Goal: Task Accomplishment & Management: Use online tool/utility

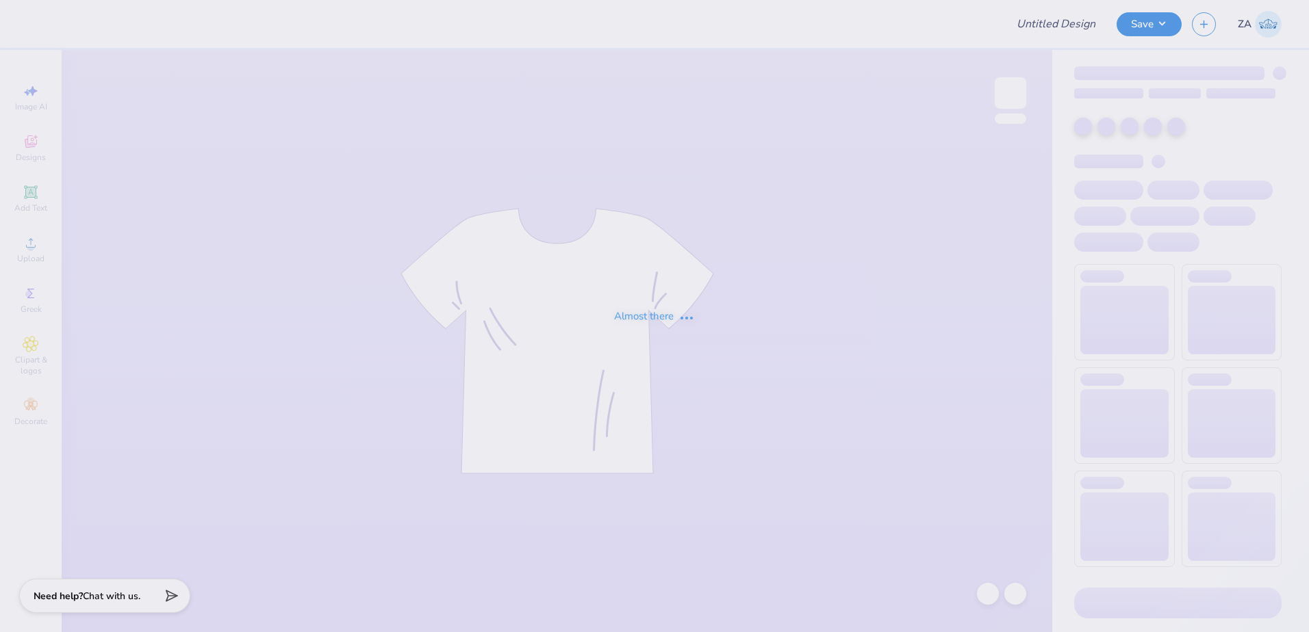
type input "UD [MEDICAL_DATA] Parents Weekend Merch 2025"
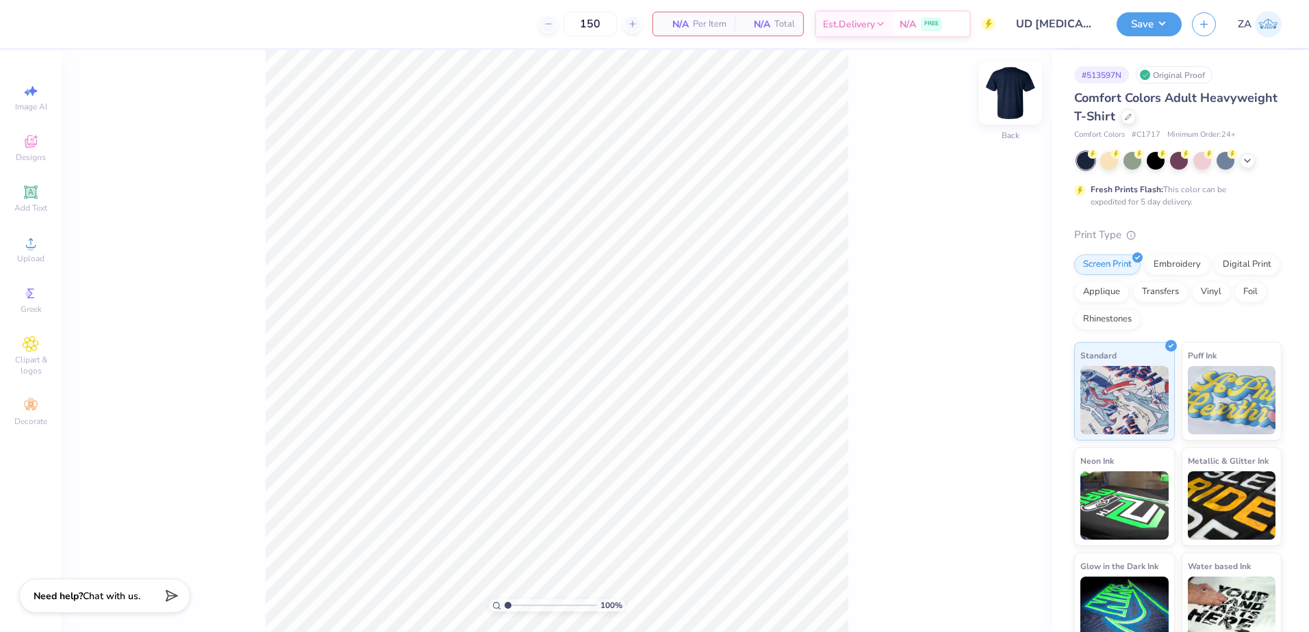
click at [1017, 89] on img at bounding box center [1010, 93] width 55 height 55
click at [38, 236] on icon at bounding box center [31, 243] width 16 height 16
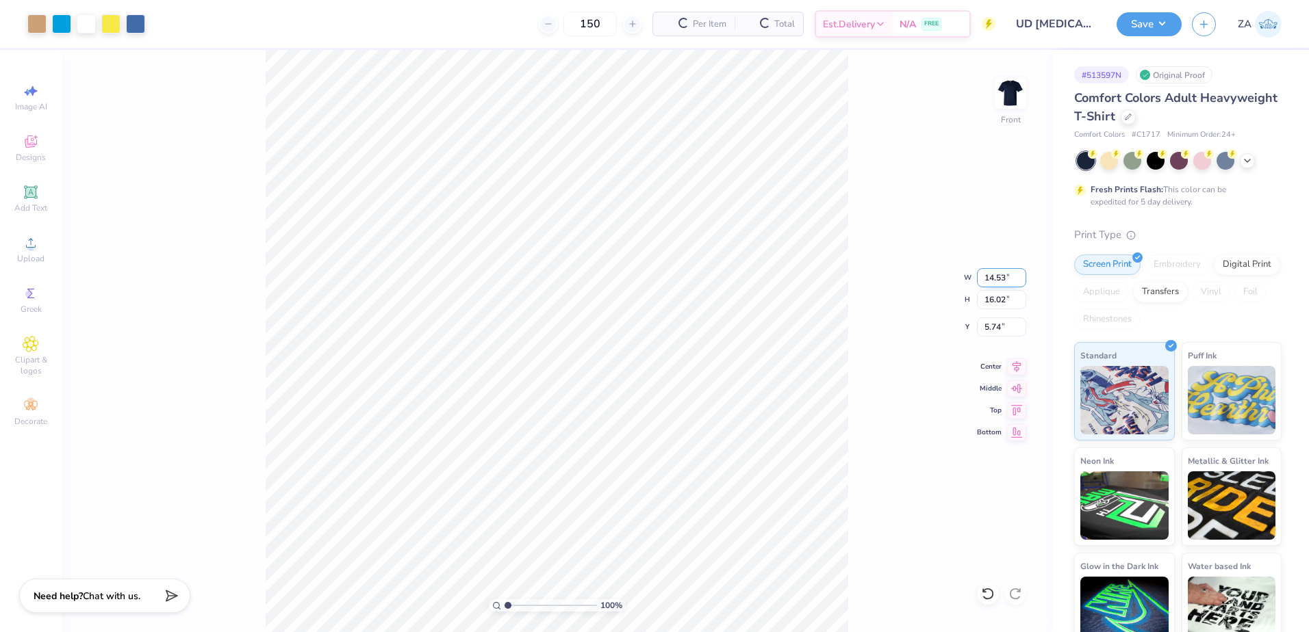
drag, startPoint x: 984, startPoint y: 273, endPoint x: 1006, endPoint y: 275, distance: 22.0
click at [1006, 275] on input "14.53" at bounding box center [1001, 277] width 49 height 19
type input "12.50"
type input "13.78"
drag, startPoint x: 1005, startPoint y: 329, endPoint x: 982, endPoint y: 329, distance: 23.3
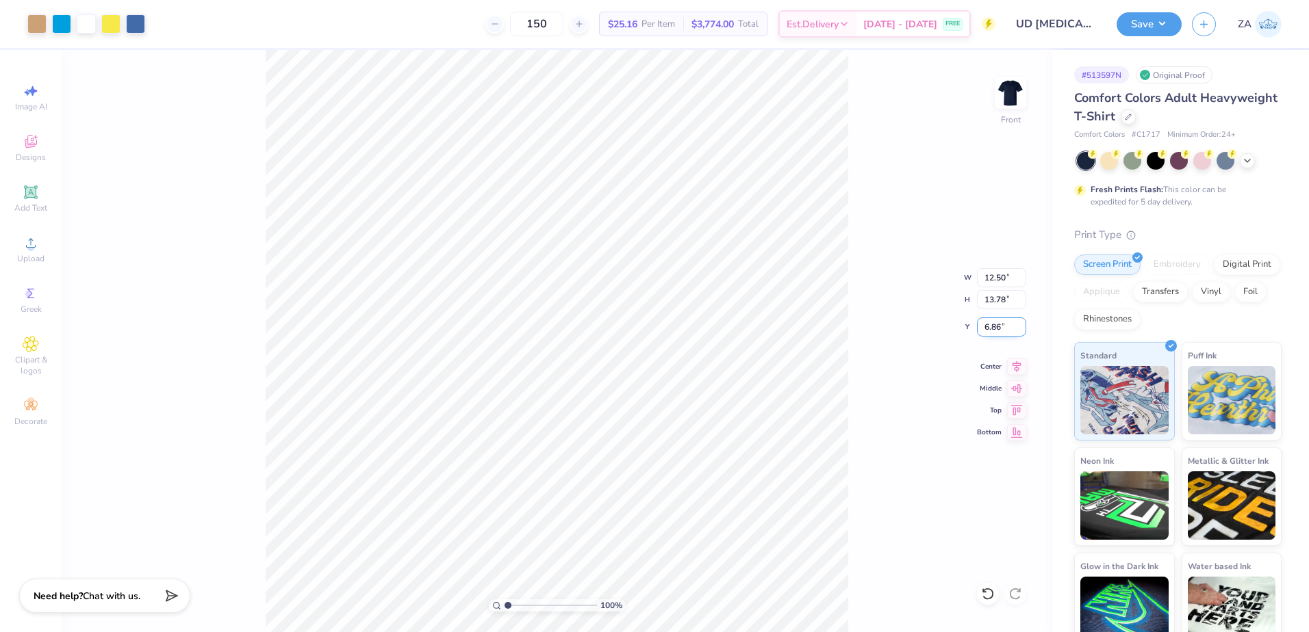
click at [982, 329] on input "6.86" at bounding box center [1001, 327] width 49 height 19
type input "3.00"
drag, startPoint x: 1008, startPoint y: 282, endPoint x: 984, endPoint y: 281, distance: 24.0
click at [984, 281] on input "12.50" at bounding box center [1001, 277] width 49 height 19
type input "12.00"
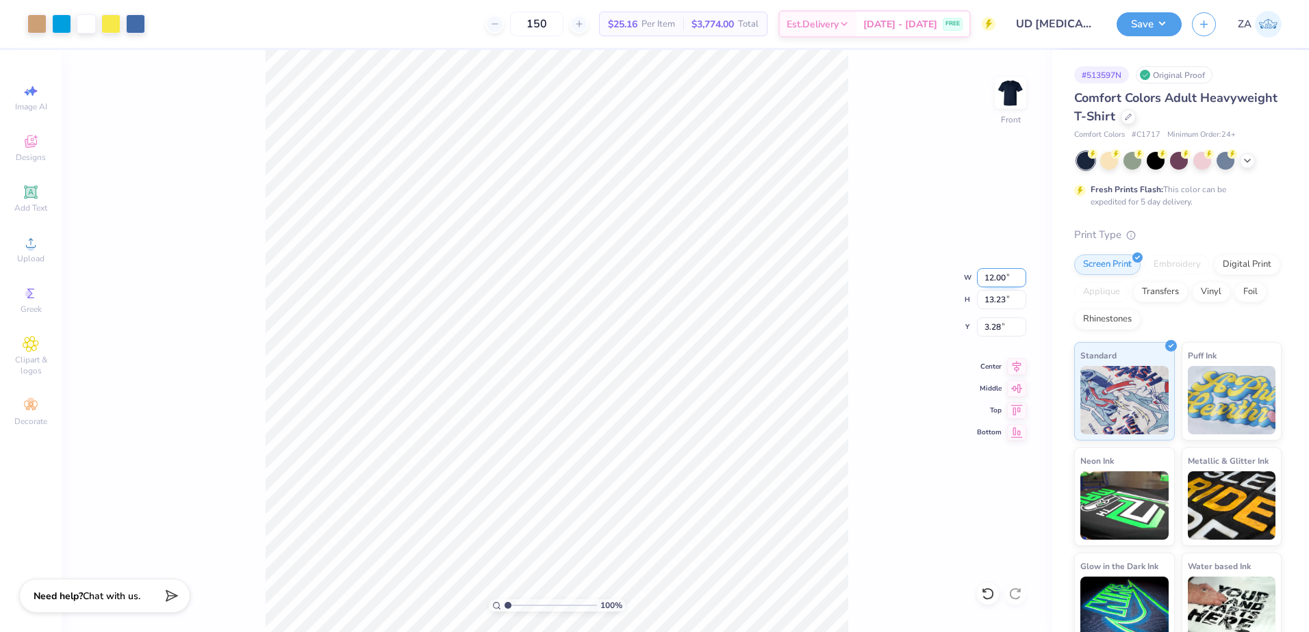
type input "13.23"
click at [1010, 331] on input "3.28" at bounding box center [1001, 327] width 49 height 19
drag, startPoint x: 1009, startPoint y: 327, endPoint x: 988, endPoint y: 327, distance: 21.2
click at [988, 327] on input "3.28" at bounding box center [1001, 327] width 49 height 19
type input "3"
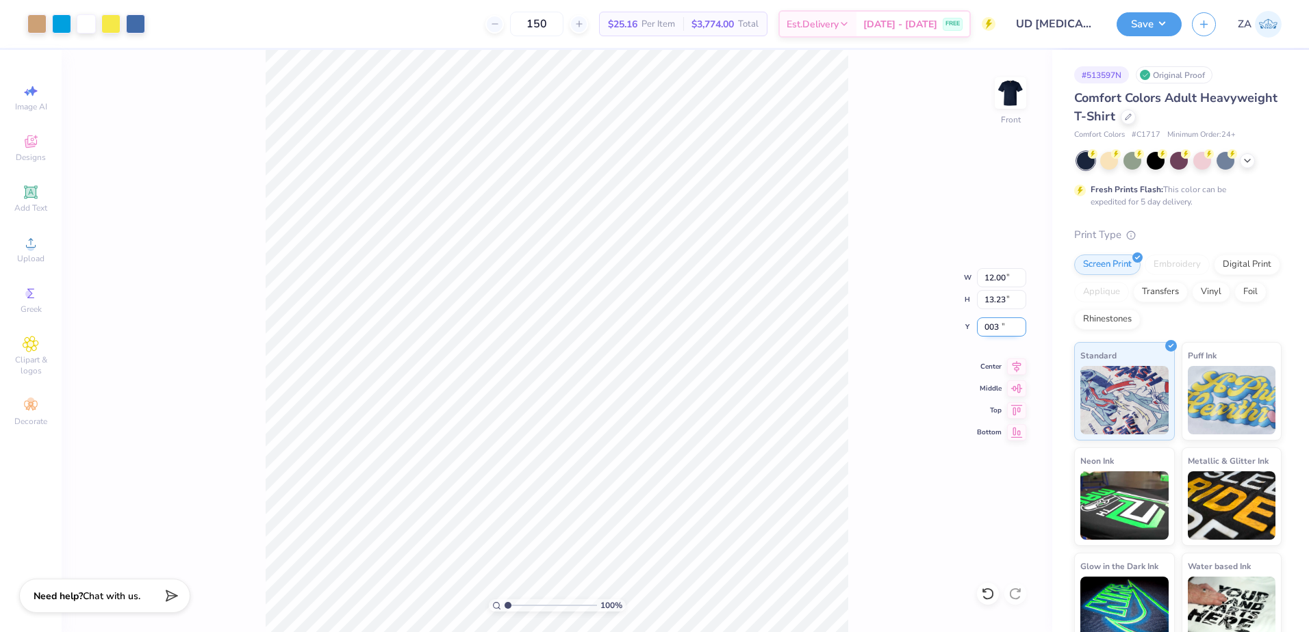
type input "3.00"
click at [980, 274] on input "12.00" at bounding box center [1001, 277] width 49 height 19
click at [1010, 99] on img at bounding box center [1010, 93] width 55 height 55
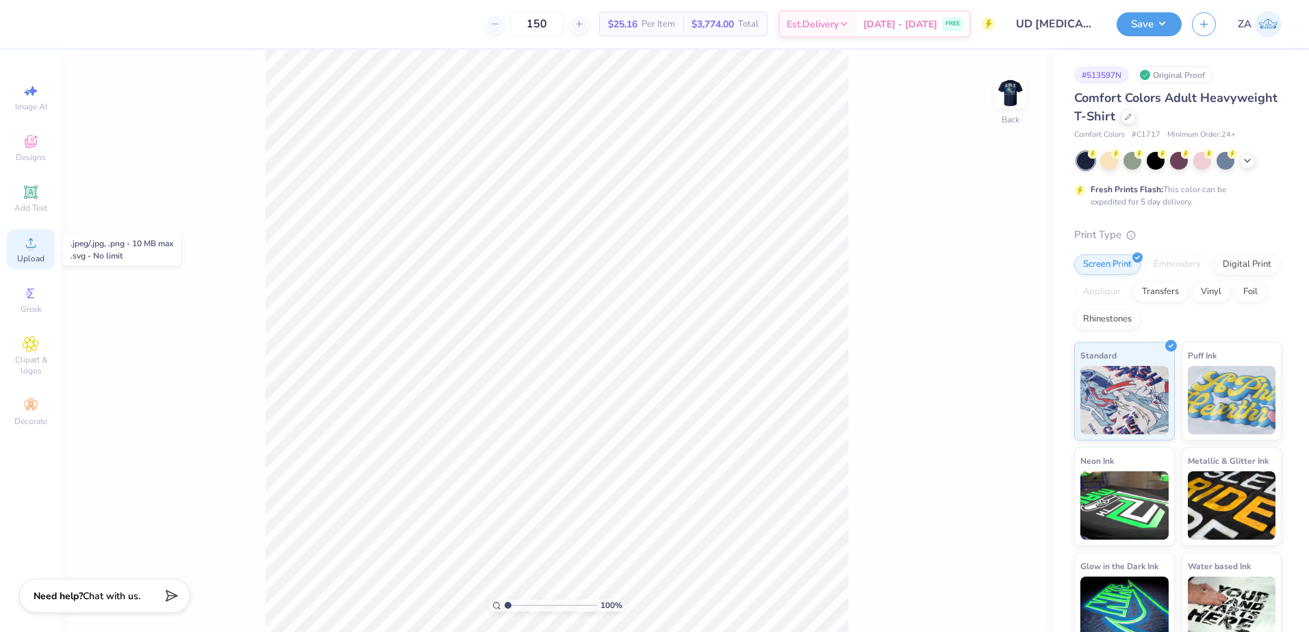
click at [47, 240] on div "Upload" at bounding box center [31, 249] width 48 height 40
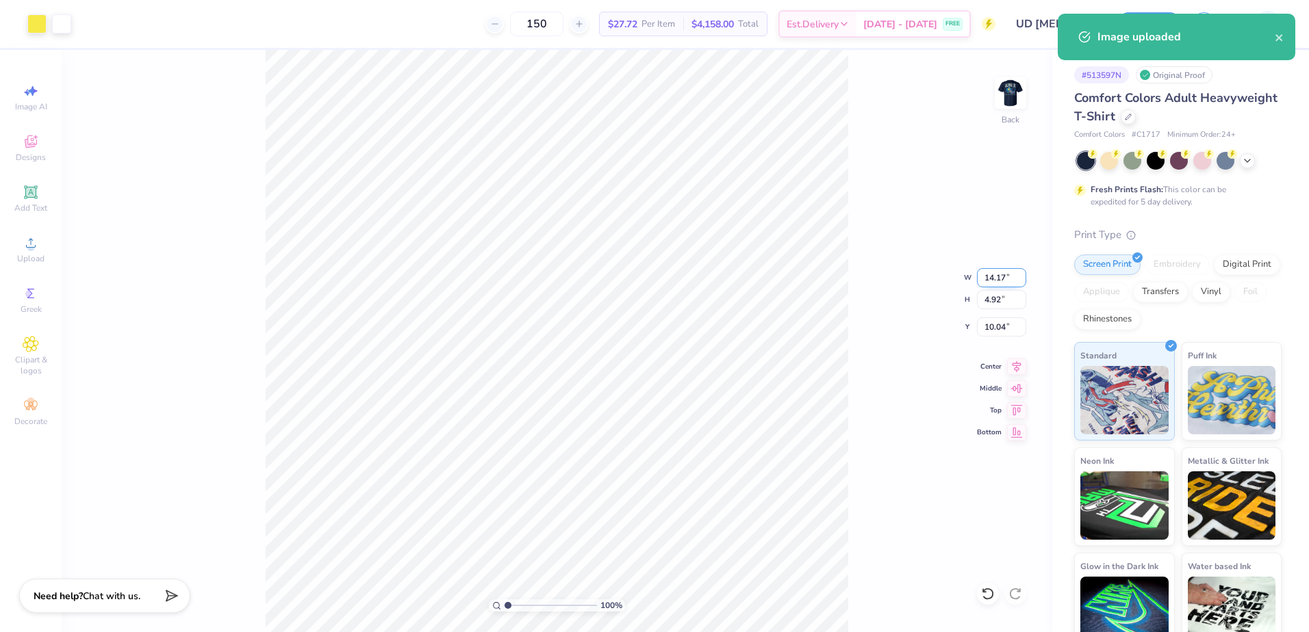
drag, startPoint x: 1012, startPoint y: 280, endPoint x: 988, endPoint y: 280, distance: 24.6
click at [988, 280] on input "14.17" at bounding box center [1001, 277] width 49 height 19
type input "1"
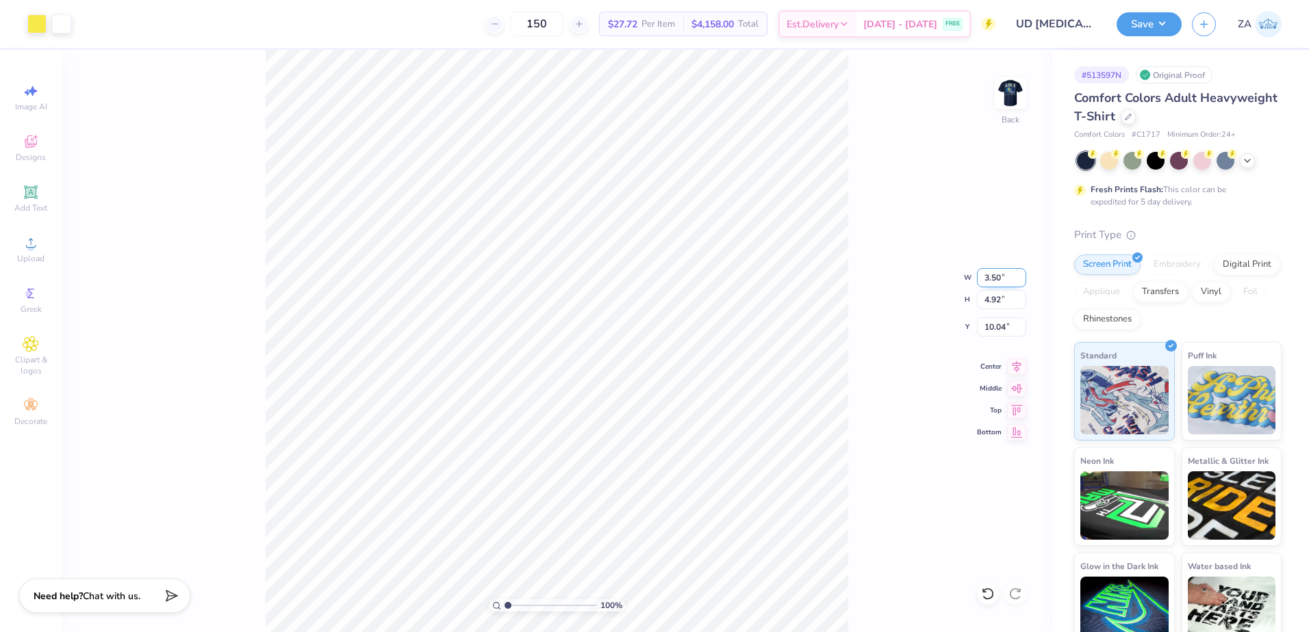
type input "3.50"
type input "1.21"
drag, startPoint x: 1007, startPoint y: 327, endPoint x: 977, endPoint y: 329, distance: 29.5
click at [977, 329] on input "5.42" at bounding box center [1001, 327] width 49 height 19
type input "3.00"
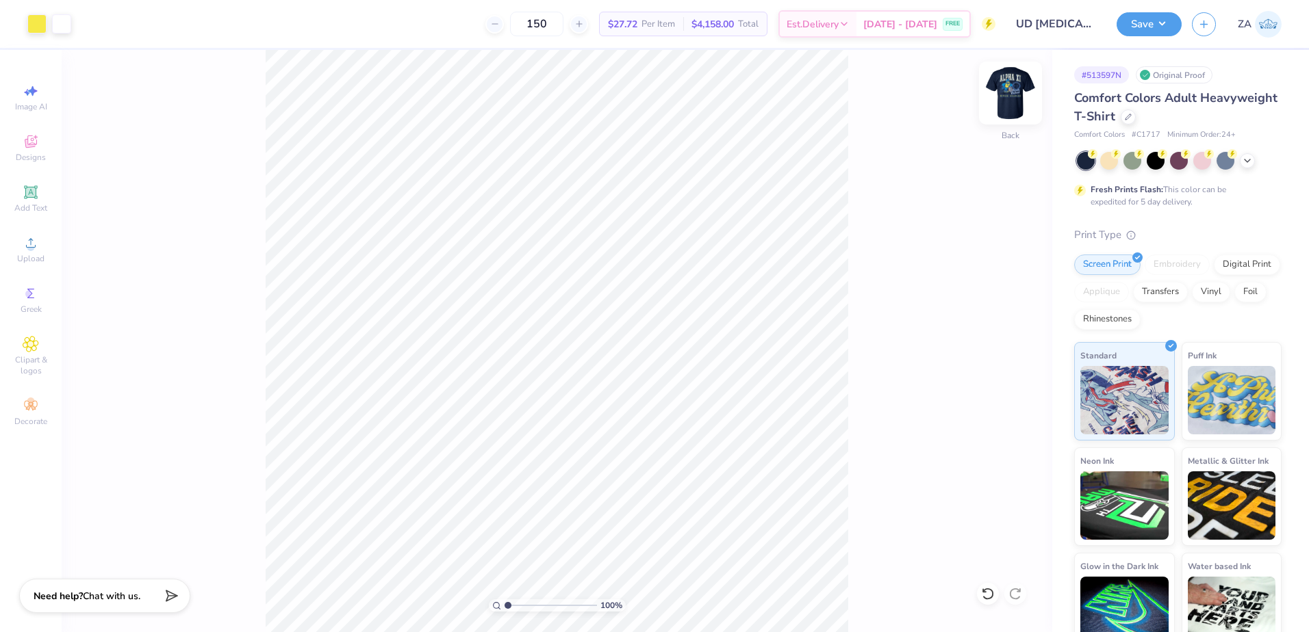
click at [1021, 92] on img at bounding box center [1010, 93] width 55 height 55
drag, startPoint x: 509, startPoint y: 608, endPoint x: 529, endPoint y: 604, distance: 20.3
click at [529, 604] on input "range" at bounding box center [550, 606] width 92 height 12
drag, startPoint x: 527, startPoint y: 603, endPoint x: 557, endPoint y: 600, distance: 30.3
click at [557, 600] on input "range" at bounding box center [550, 606] width 92 height 12
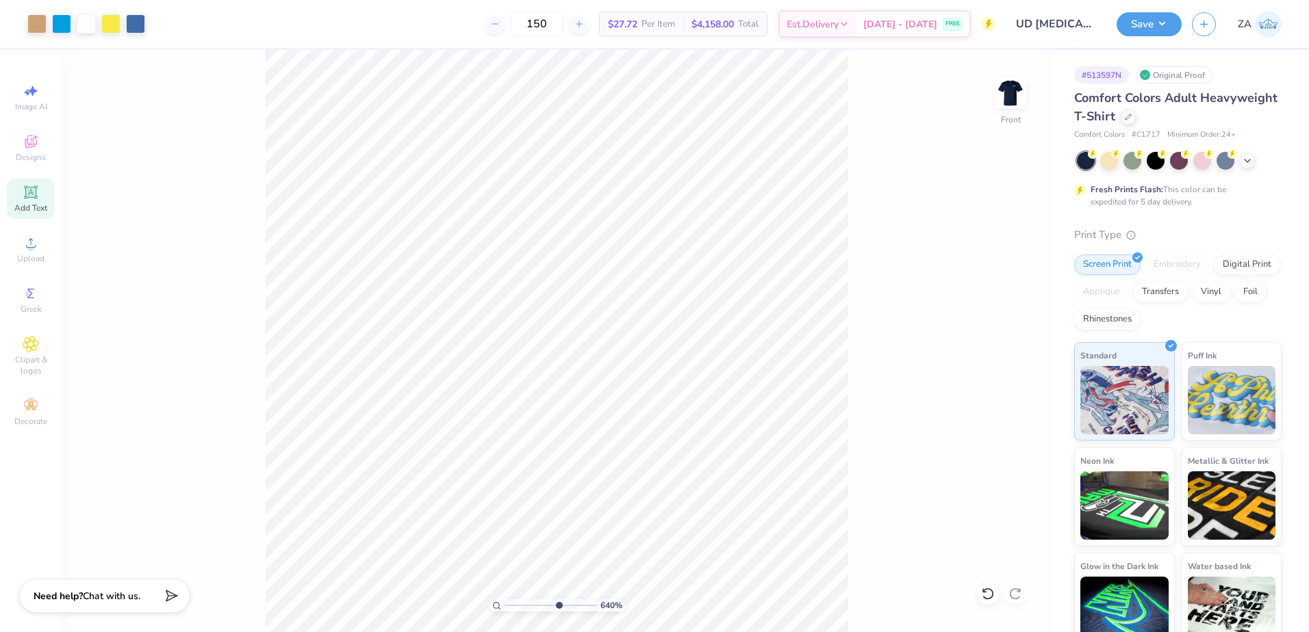
click at [47, 202] on div "Add Text" at bounding box center [31, 199] width 48 height 40
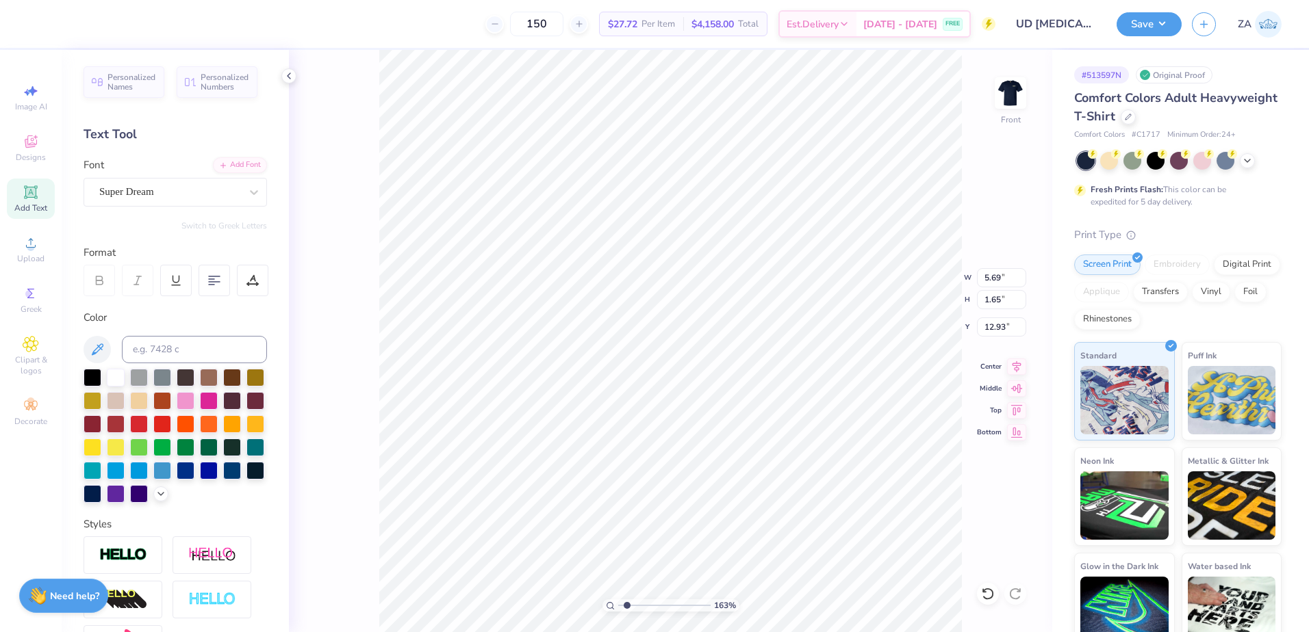
drag, startPoint x: 667, startPoint y: 604, endPoint x: 624, endPoint y: 604, distance: 42.4
type input "1.34"
click at [624, 604] on input "range" at bounding box center [664, 606] width 92 height 12
click at [188, 192] on div "Super Dream" at bounding box center [170, 191] width 144 height 21
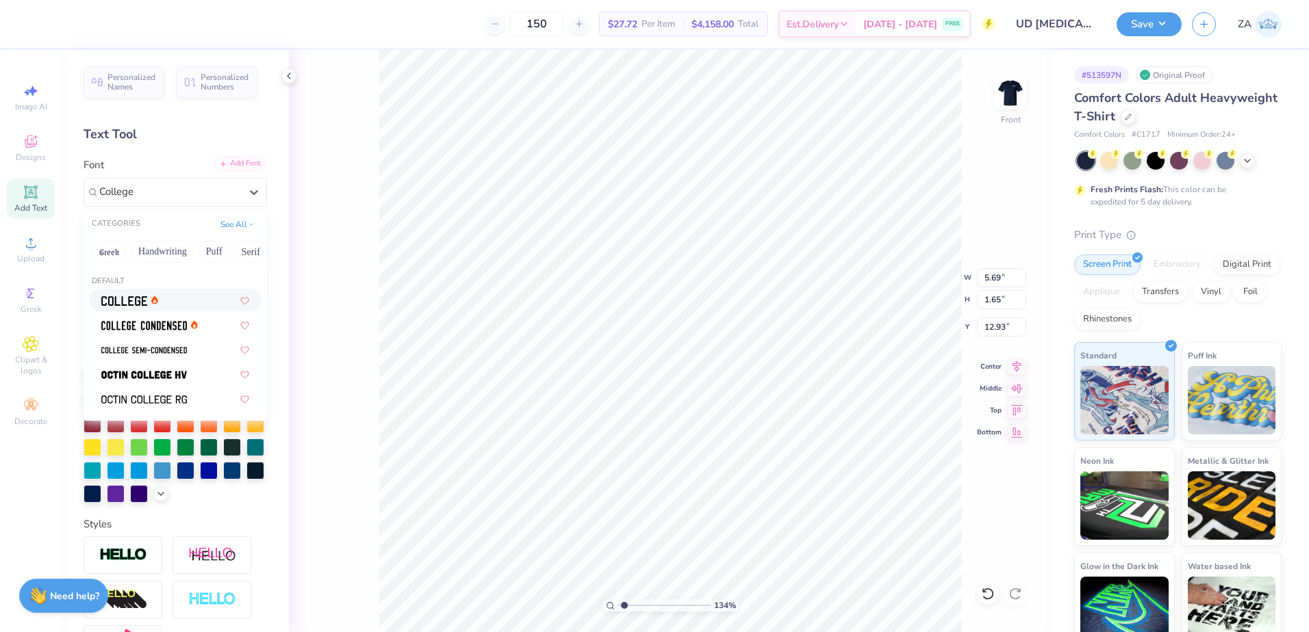
type input "College"
click at [233, 169] on div "Add Font" at bounding box center [240, 164] width 54 height 16
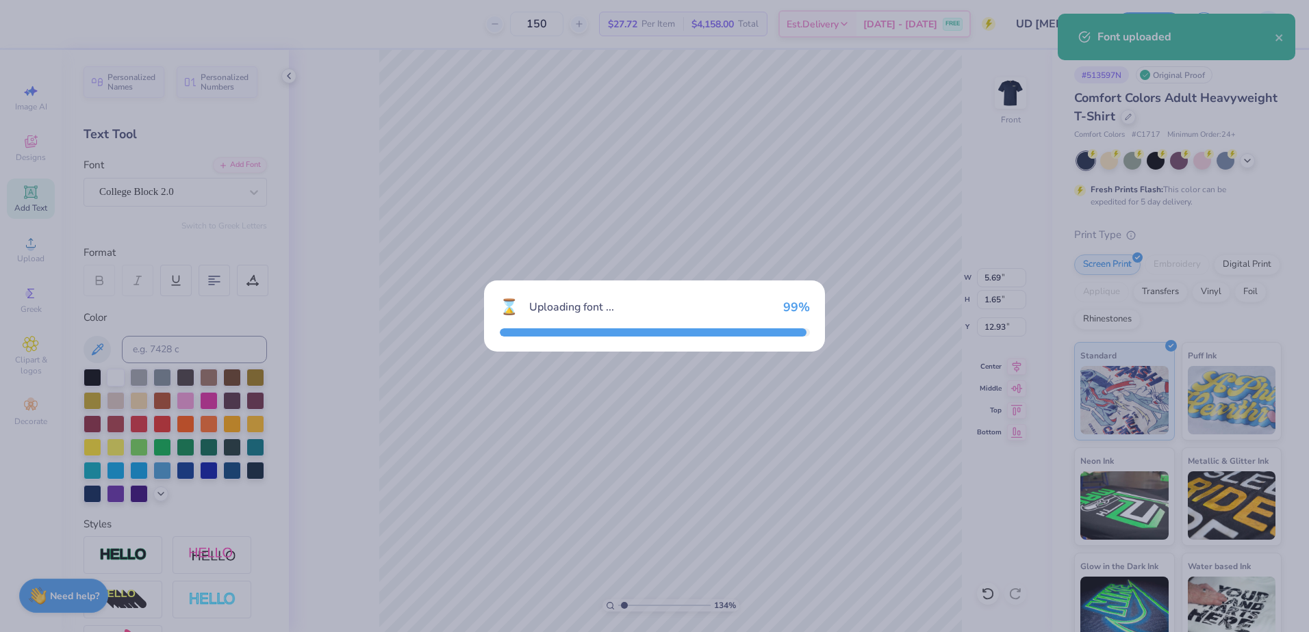
type input "5.17"
type input "1.83"
type input "12.83"
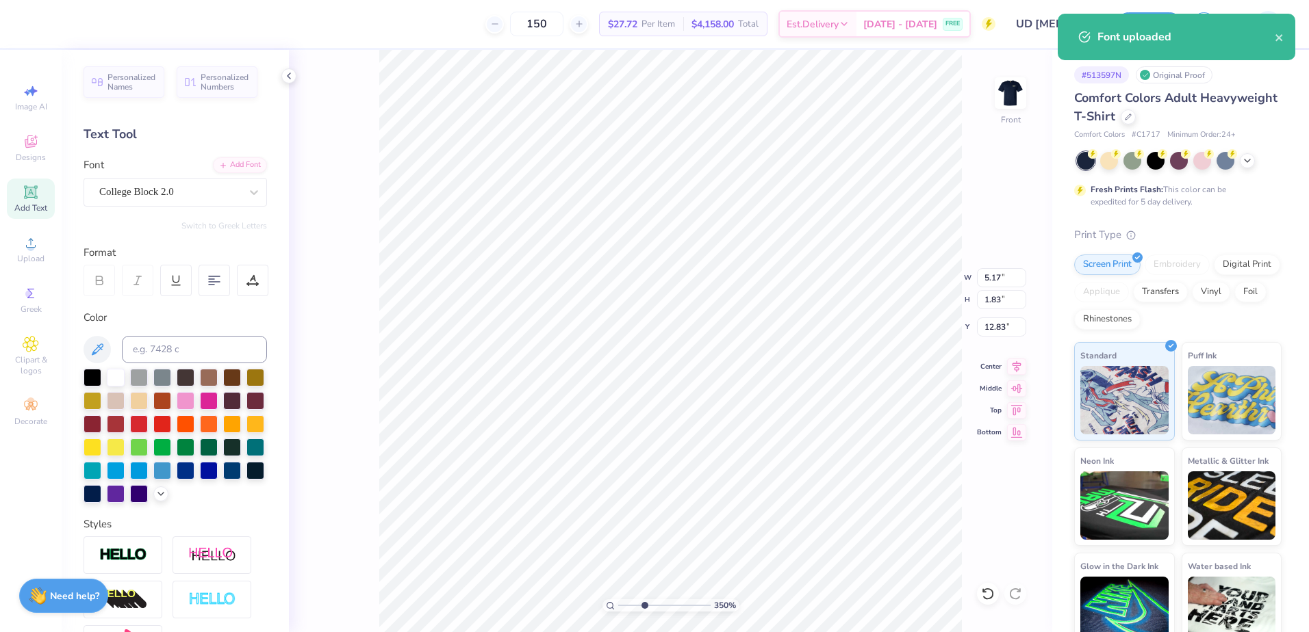
drag, startPoint x: 635, startPoint y: 604, endPoint x: 644, endPoint y: 603, distance: 8.9
type input "3.5"
click at [644, 603] on input "range" at bounding box center [664, 606] width 92 height 12
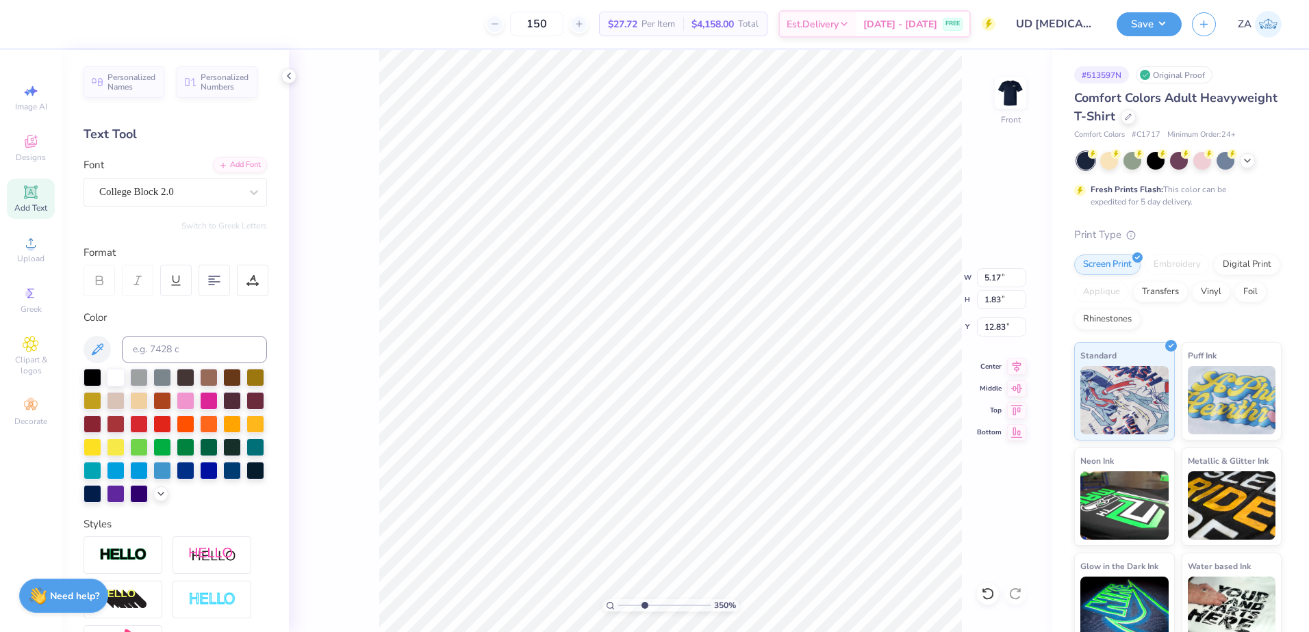
scroll to position [12, 1]
type textarea ","
drag, startPoint x: 638, startPoint y: 602, endPoint x: 631, endPoint y: 603, distance: 7.0
click at [631, 603] on input "range" at bounding box center [664, 606] width 92 height 12
drag, startPoint x: 632, startPoint y: 604, endPoint x: 624, endPoint y: 604, distance: 8.2
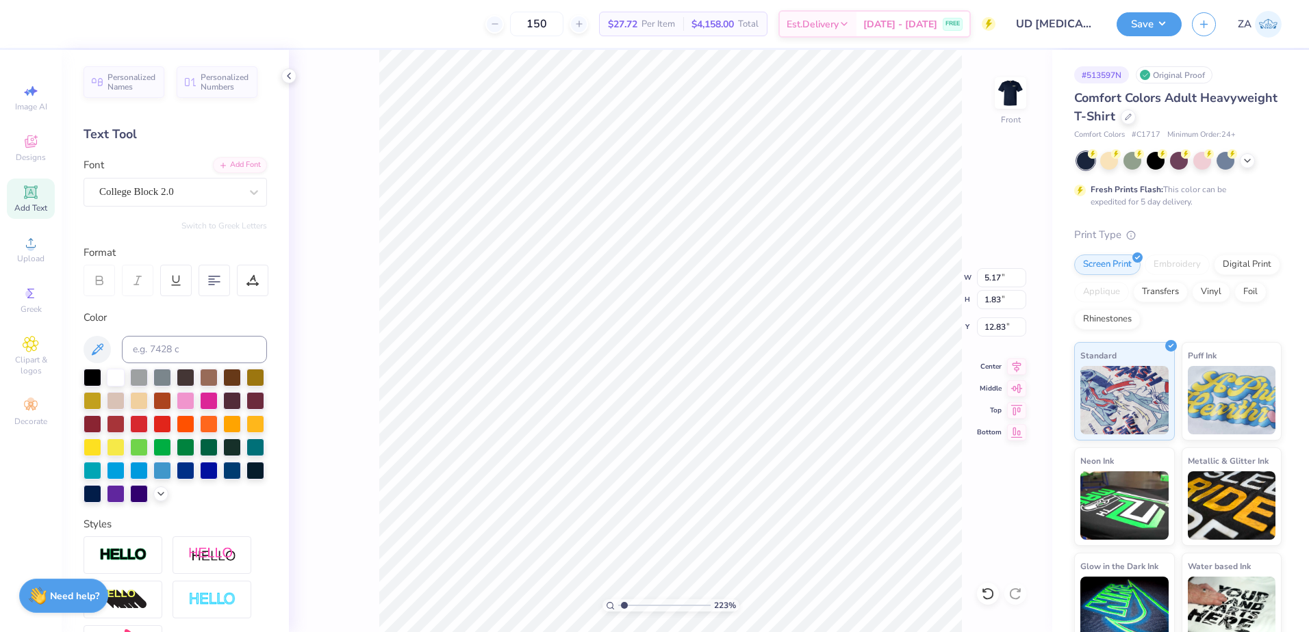
click at [624, 604] on input "range" at bounding box center [664, 606] width 92 height 12
click at [624, 605] on input "range" at bounding box center [664, 606] width 92 height 12
drag, startPoint x: 624, startPoint y: 605, endPoint x: 614, endPoint y: 605, distance: 10.3
type input "1"
click at [618, 605] on input "range" at bounding box center [664, 606] width 92 height 12
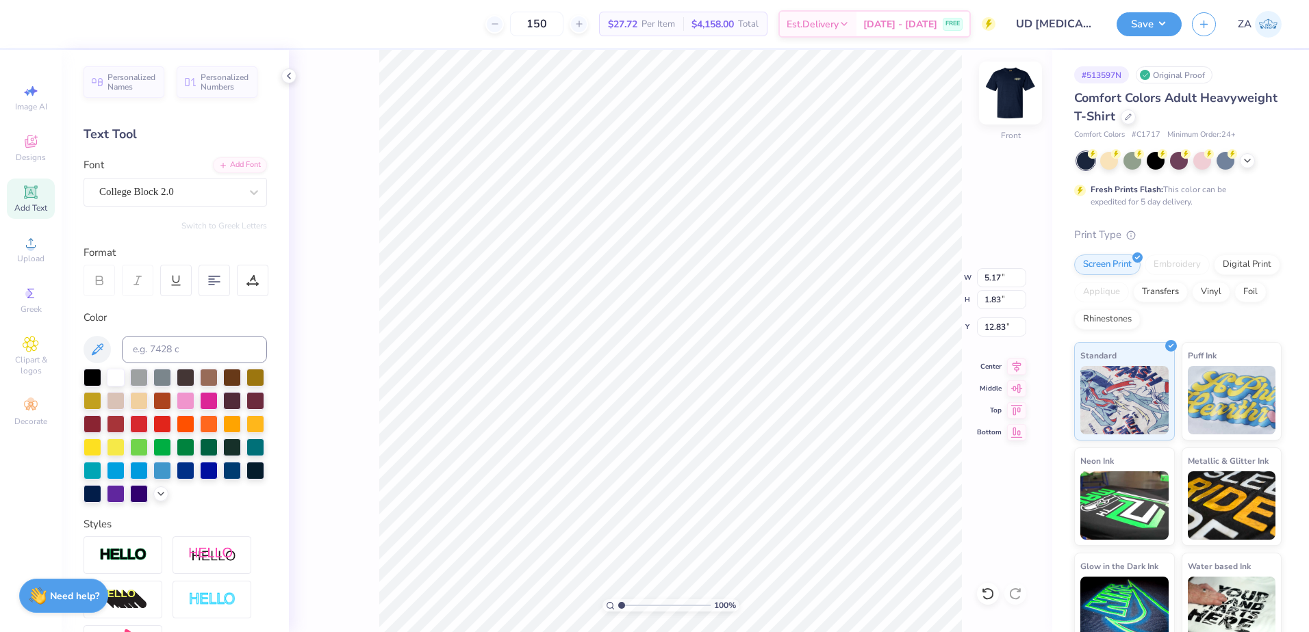
click at [1012, 101] on img at bounding box center [1010, 93] width 55 height 55
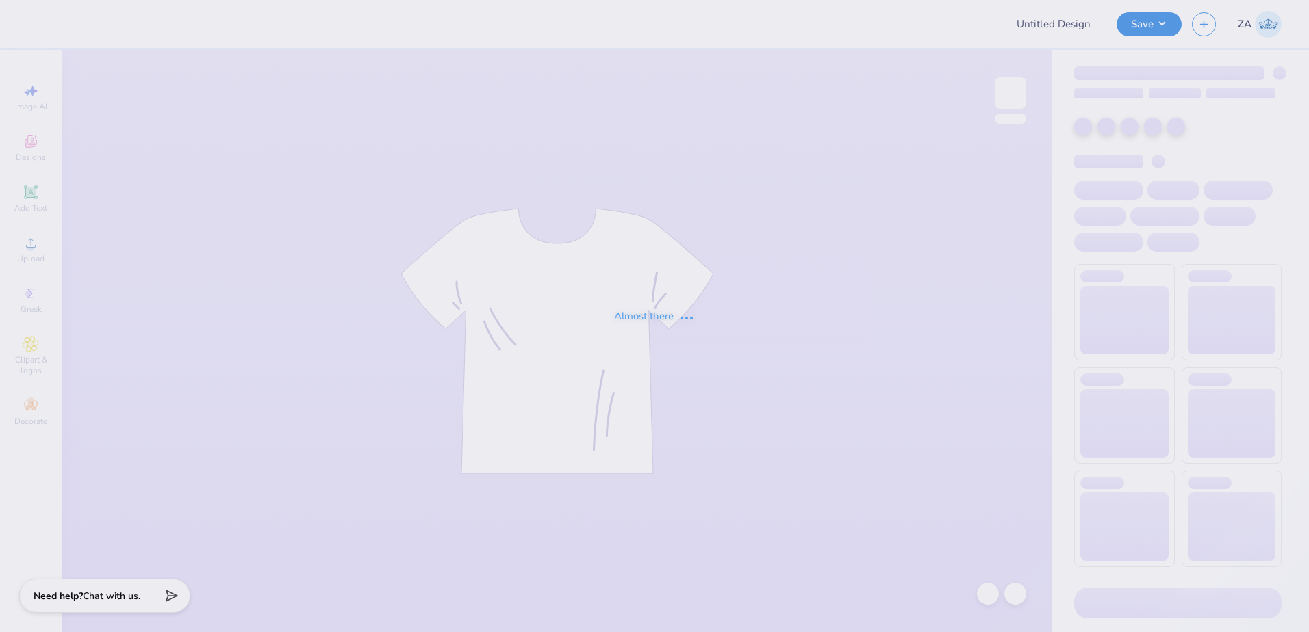
type input "UD [MEDICAL_DATA] Parents Weekend Merch 2025"
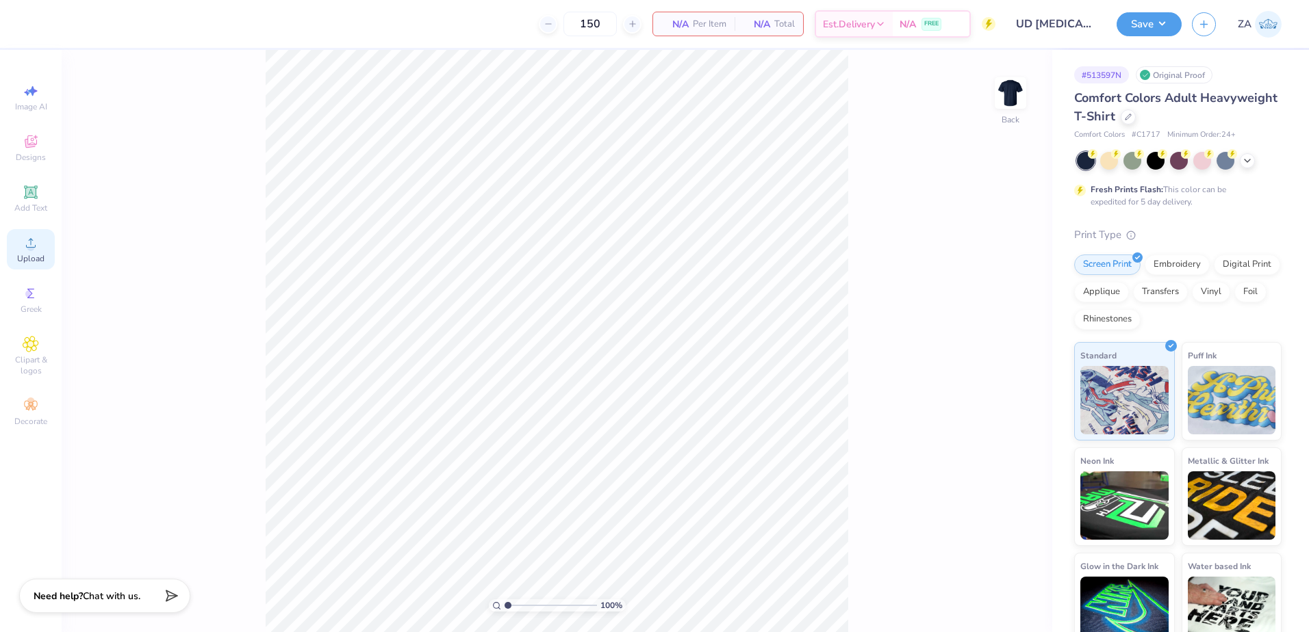
click at [34, 229] on div "Upload" at bounding box center [31, 249] width 48 height 40
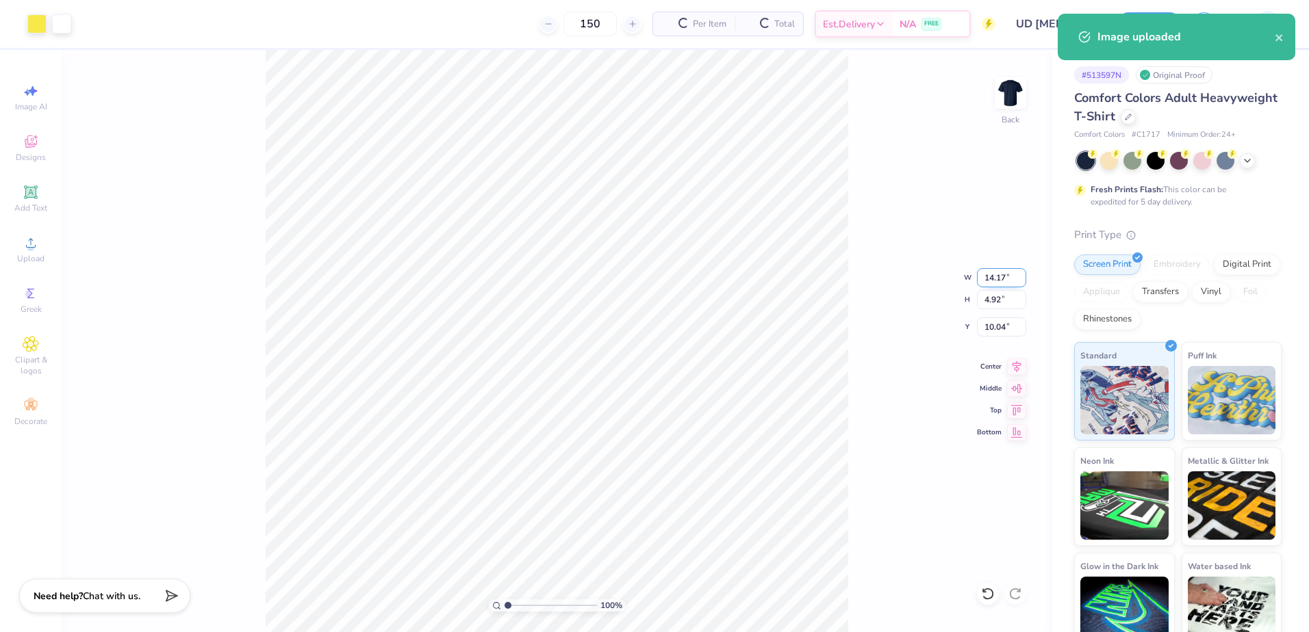
drag, startPoint x: 1007, startPoint y: 277, endPoint x: 984, endPoint y: 277, distance: 22.6
click at [984, 277] on input "14.17" at bounding box center [1001, 277] width 49 height 19
type input "3.50"
type input "1.21"
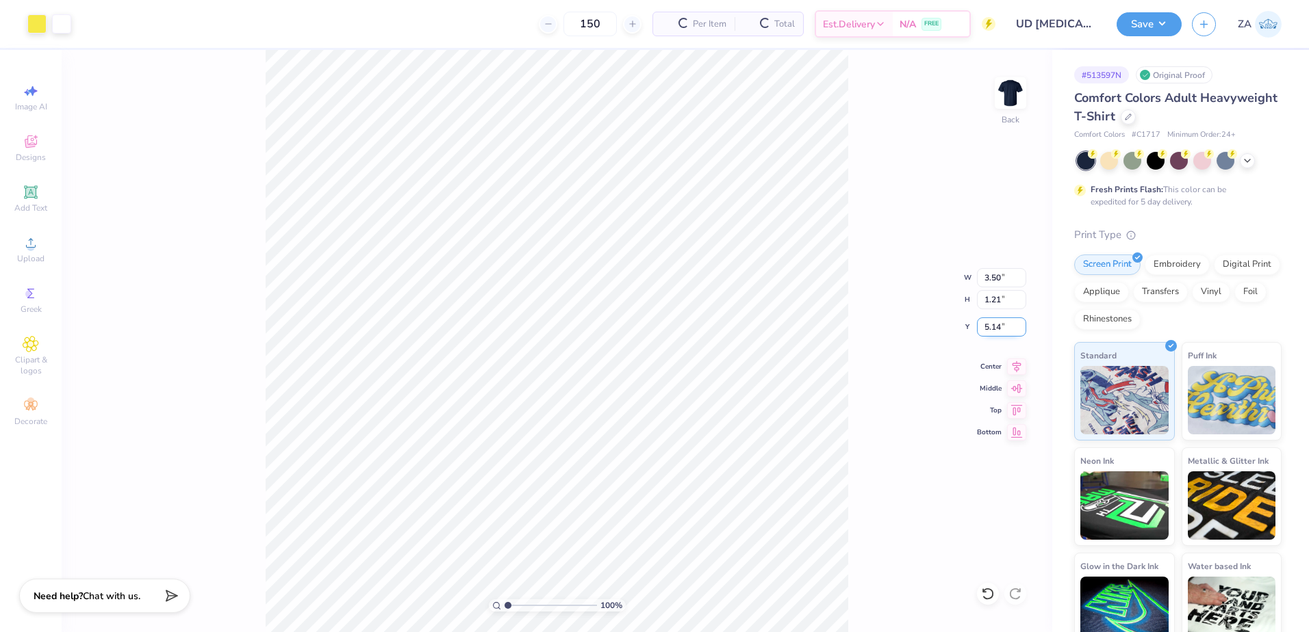
drag, startPoint x: 1003, startPoint y: 327, endPoint x: 987, endPoint y: 326, distance: 15.8
click at [987, 326] on input "5.14" at bounding box center [1001, 327] width 49 height 19
type input "5"
type input "3.00"
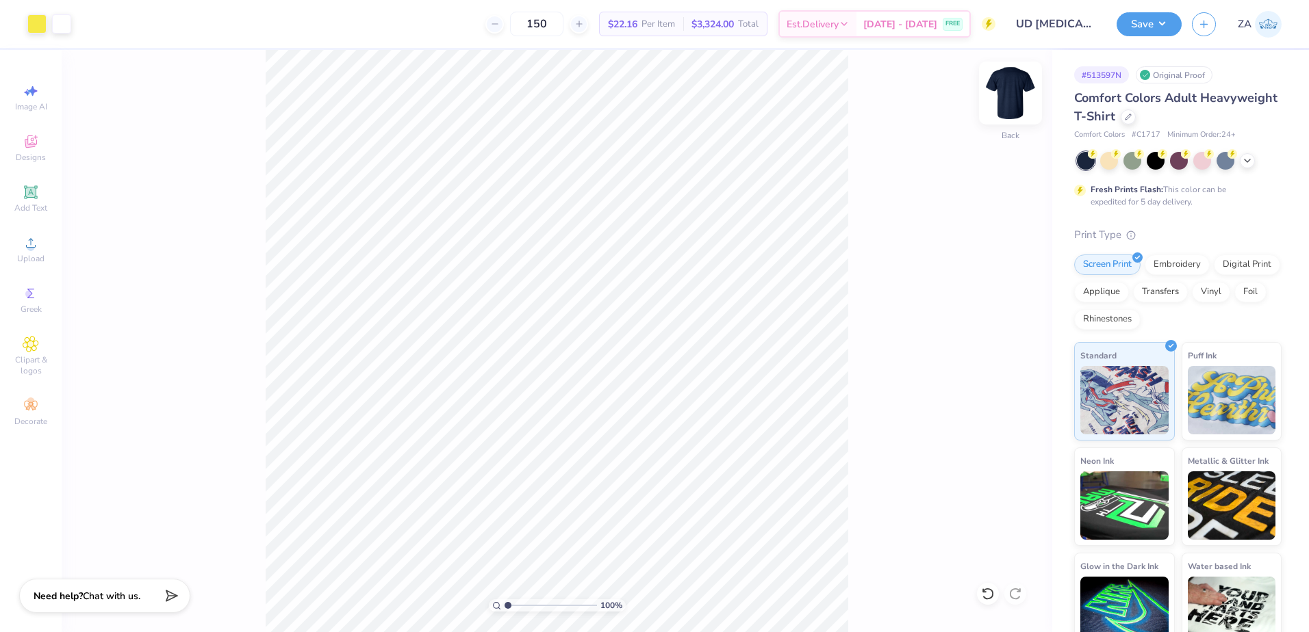
click at [1011, 100] on img at bounding box center [1010, 93] width 55 height 55
click at [21, 252] on div "Upload" at bounding box center [31, 249] width 48 height 40
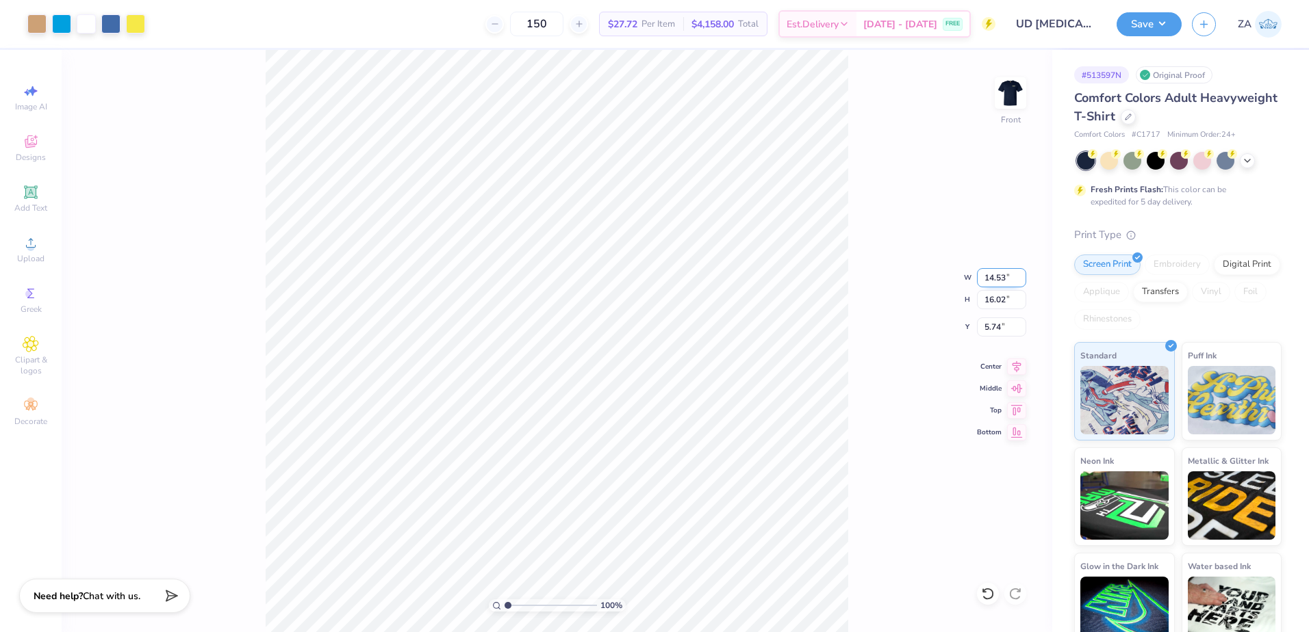
drag, startPoint x: 988, startPoint y: 279, endPoint x: 1010, endPoint y: 278, distance: 21.9
click at [1010, 278] on input "14.53" at bounding box center [1001, 277] width 49 height 19
click at [1008, 277] on input "14.5" at bounding box center [1001, 277] width 49 height 19
type input "1"
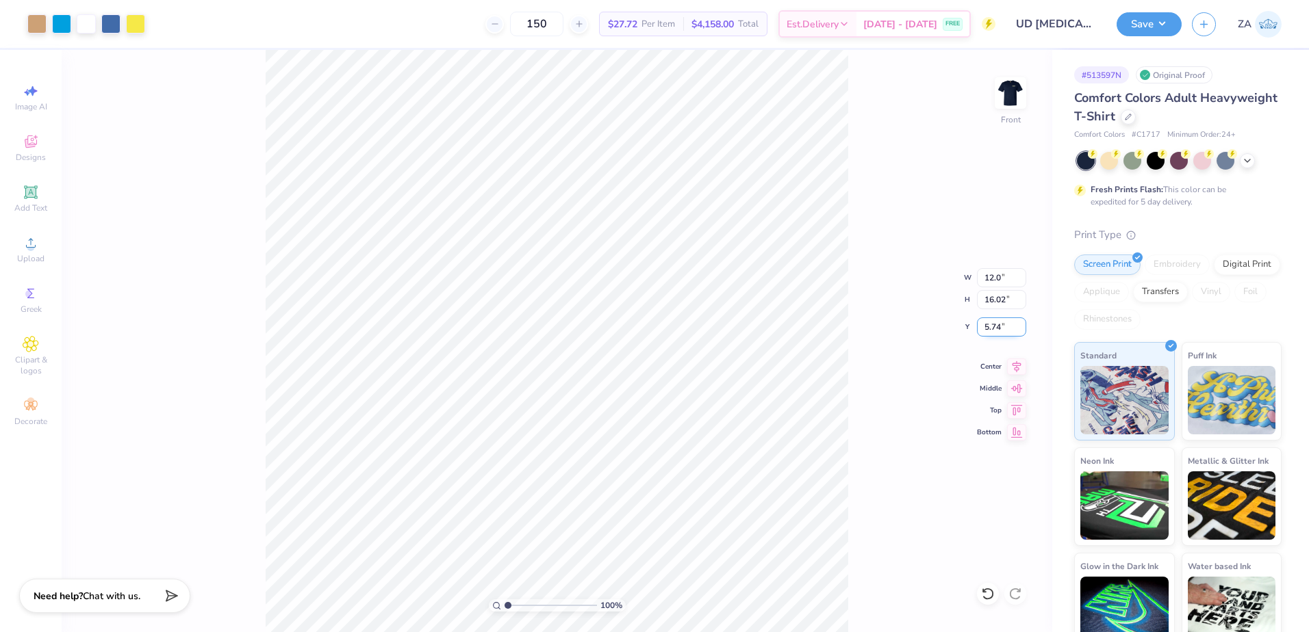
click at [995, 326] on input "5.74" at bounding box center [1001, 327] width 49 height 19
click at [1001, 325] on input "5.74" at bounding box center [1001, 327] width 49 height 19
type input "12.00"
type input "13.23"
type input "7"
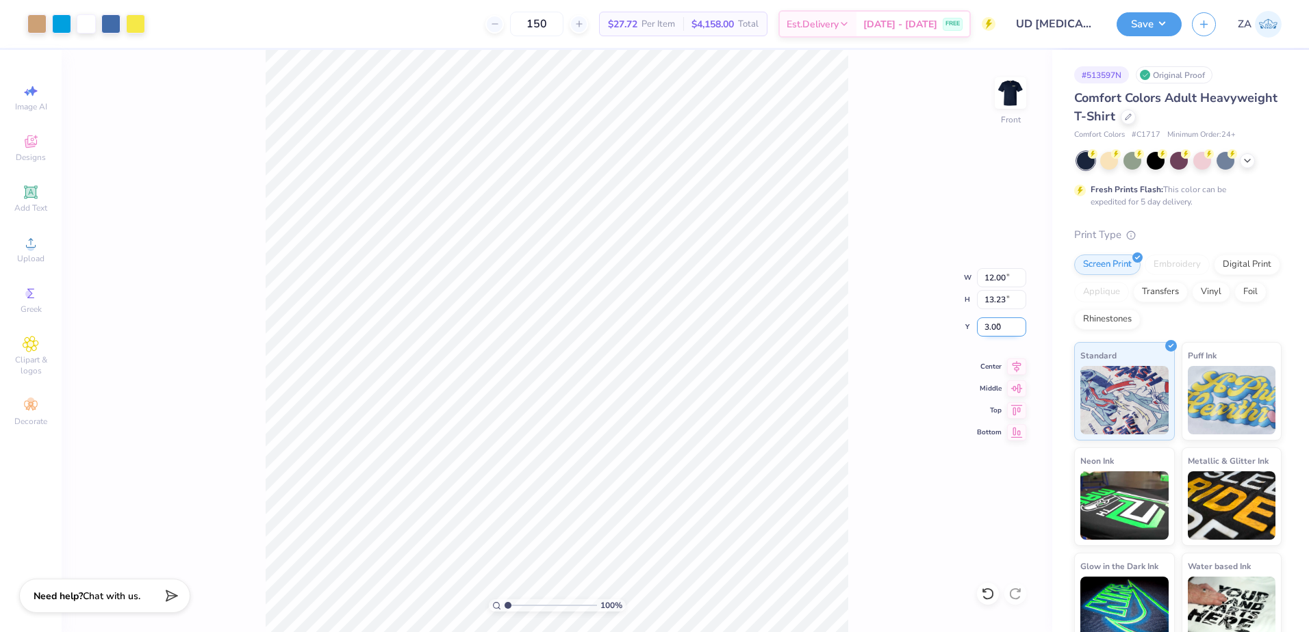
type input "3.00"
click at [1135, 25] on button "Save" at bounding box center [1148, 22] width 65 height 24
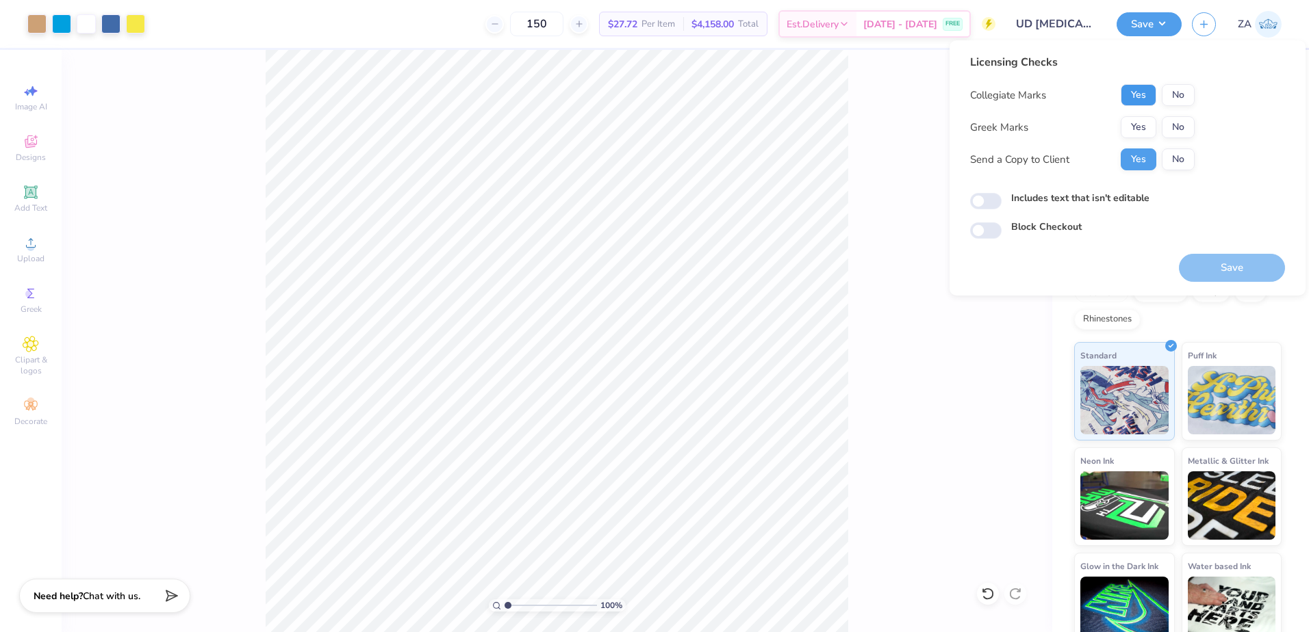
click at [1142, 101] on button "Yes" at bounding box center [1139, 95] width 36 height 22
click at [1139, 121] on button "Yes" at bounding box center [1139, 127] width 36 height 22
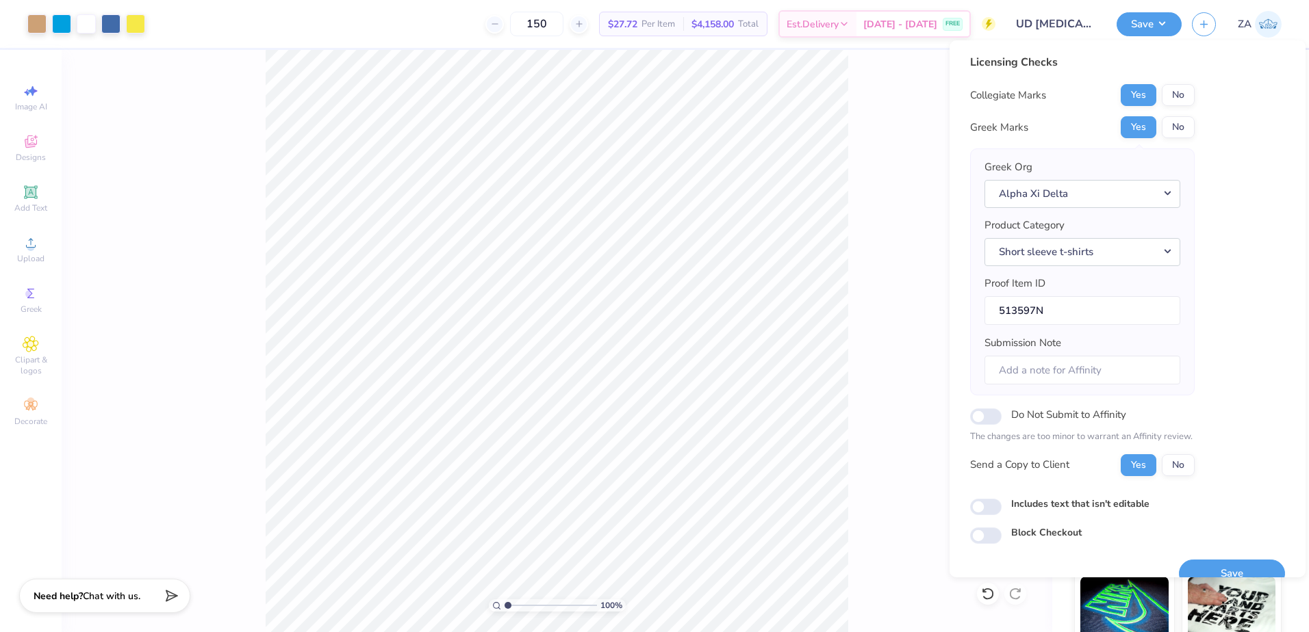
click at [1209, 559] on div "Save" at bounding box center [1232, 565] width 106 height 43
click at [1211, 565] on button "Save" at bounding box center [1232, 574] width 106 height 28
